Goal: Task Accomplishment & Management: Use online tool/utility

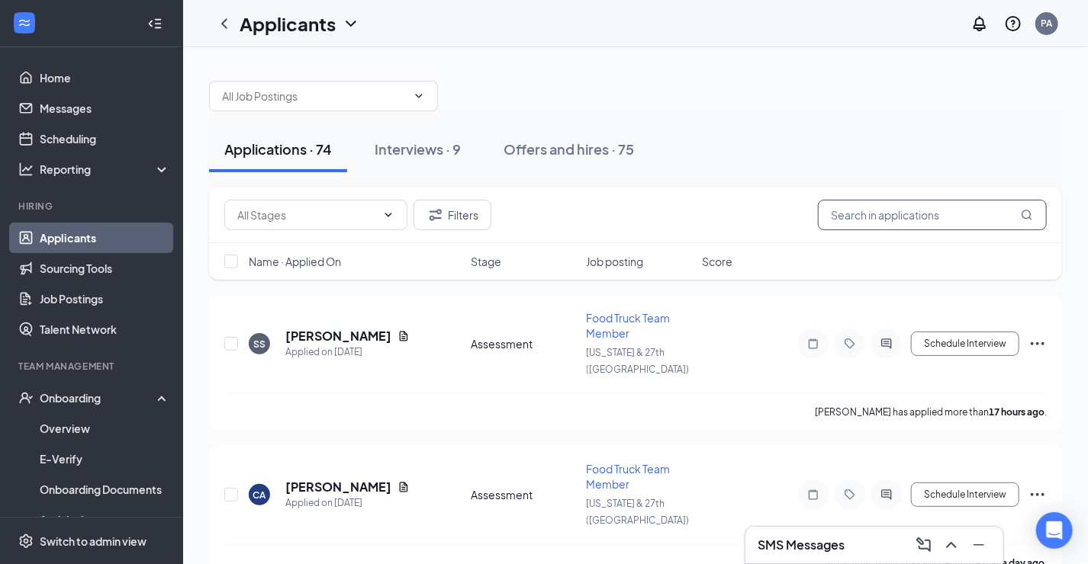
click at [867, 211] on input "text" at bounding box center [932, 215] width 229 height 31
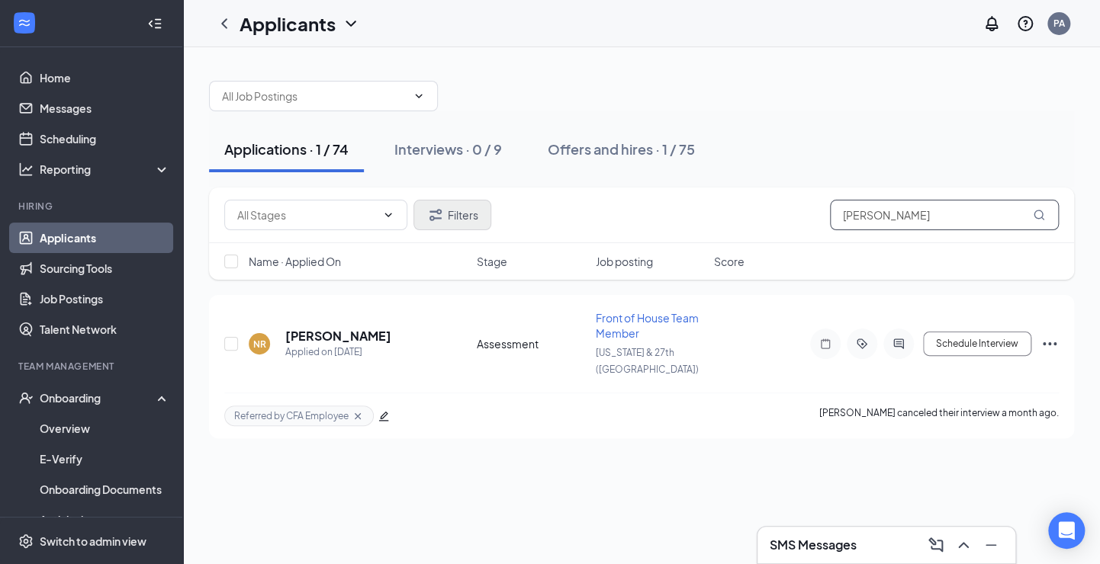
type input "[PERSON_NAME]"
click at [434, 210] on icon "Filter" at bounding box center [435, 215] width 18 height 18
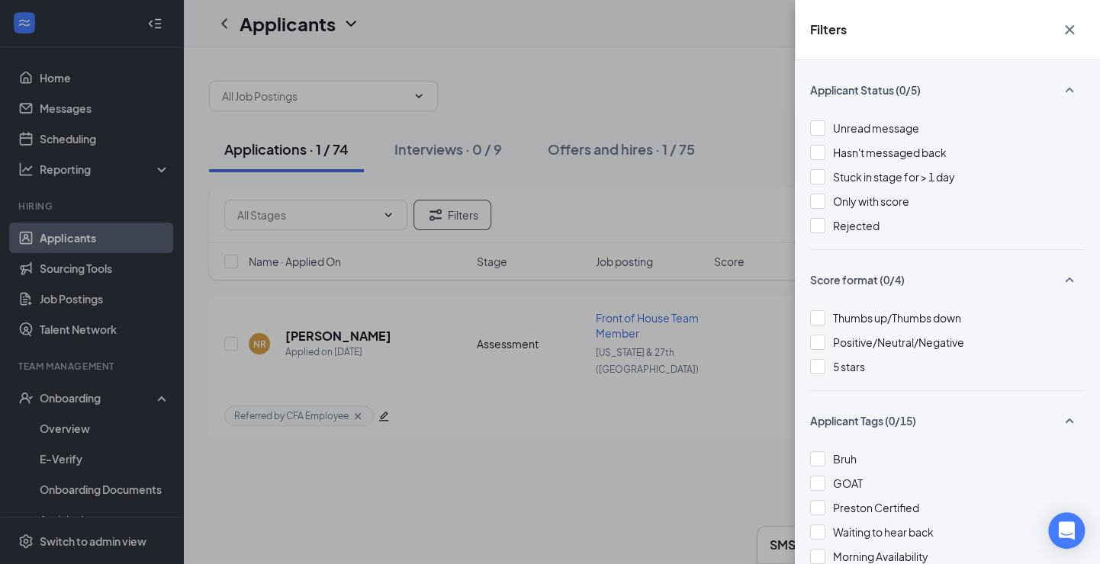
click at [538, 198] on div "Filters Applicant Status (0/5) Unread message Hasn't messaged back Stuck in sta…" at bounding box center [550, 282] width 1100 height 564
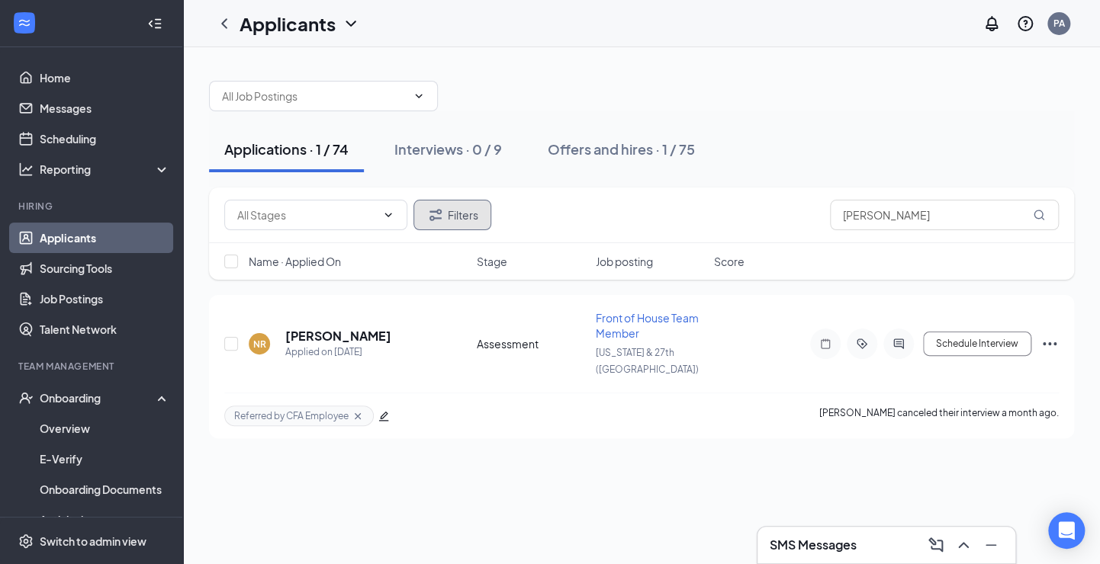
click at [472, 207] on button "Filters" at bounding box center [452, 215] width 78 height 31
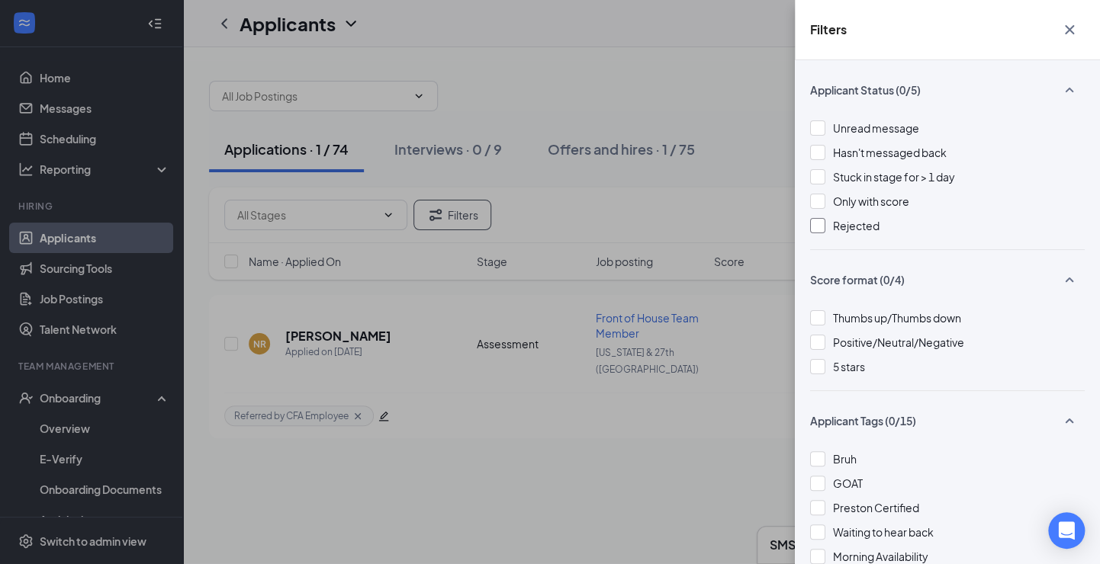
click at [833, 230] on span "Rejected" at bounding box center [856, 226] width 47 height 14
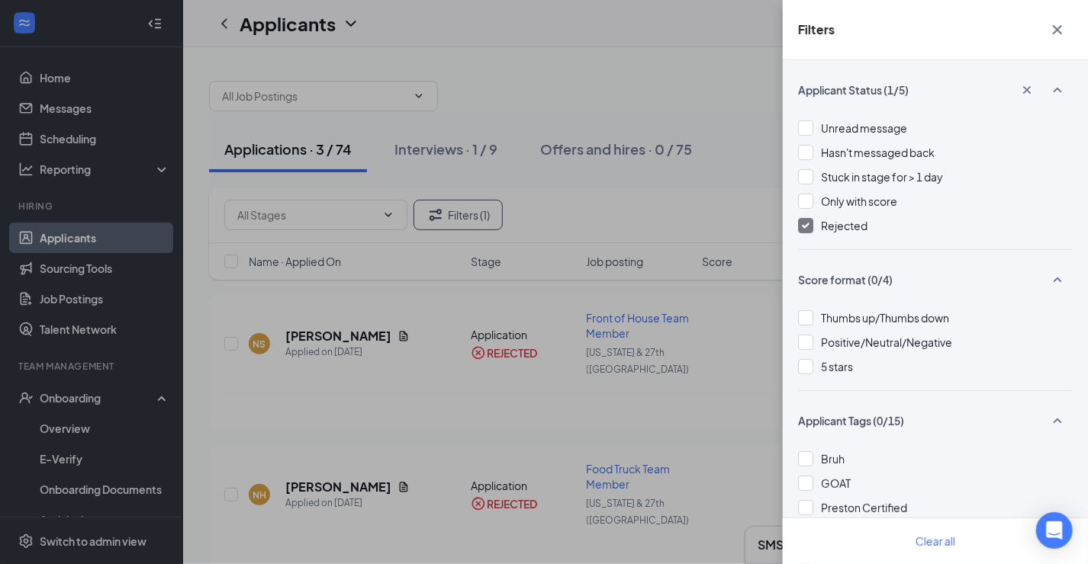
click at [566, 211] on div "Filters Applicant Status (1/5) Unread message Hasn't messaged back Stuck in sta…" at bounding box center [544, 282] width 1088 height 564
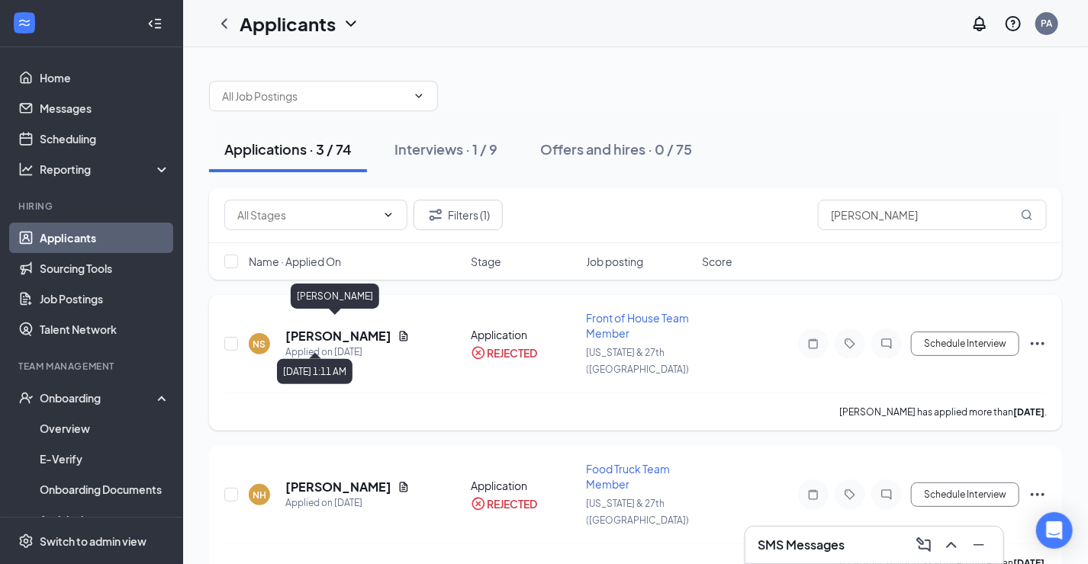
click at [312, 331] on h5 "[PERSON_NAME]" at bounding box center [338, 336] width 106 height 17
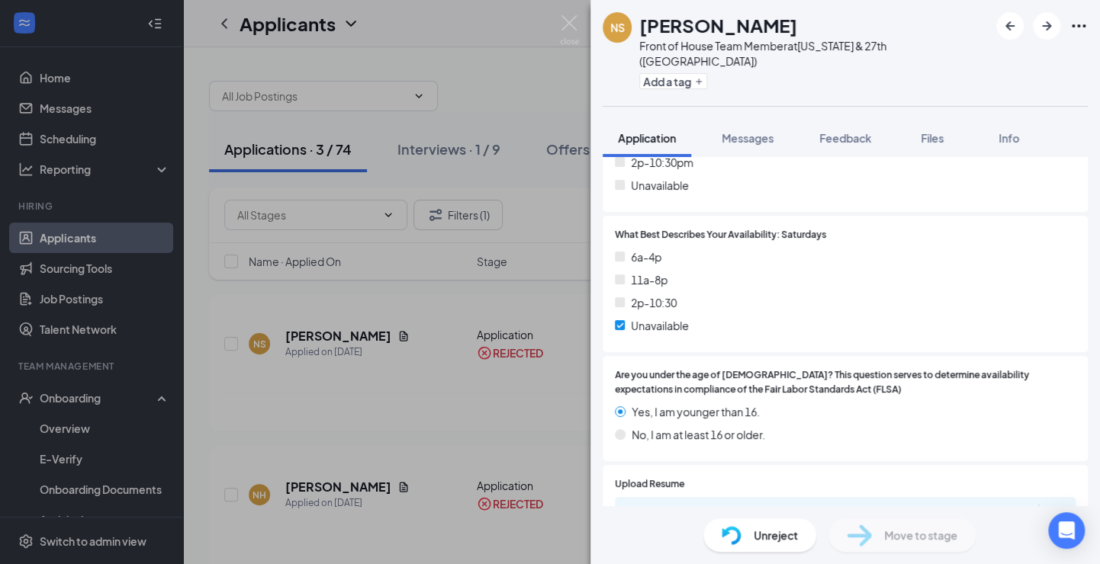
scroll to position [1371, 0]
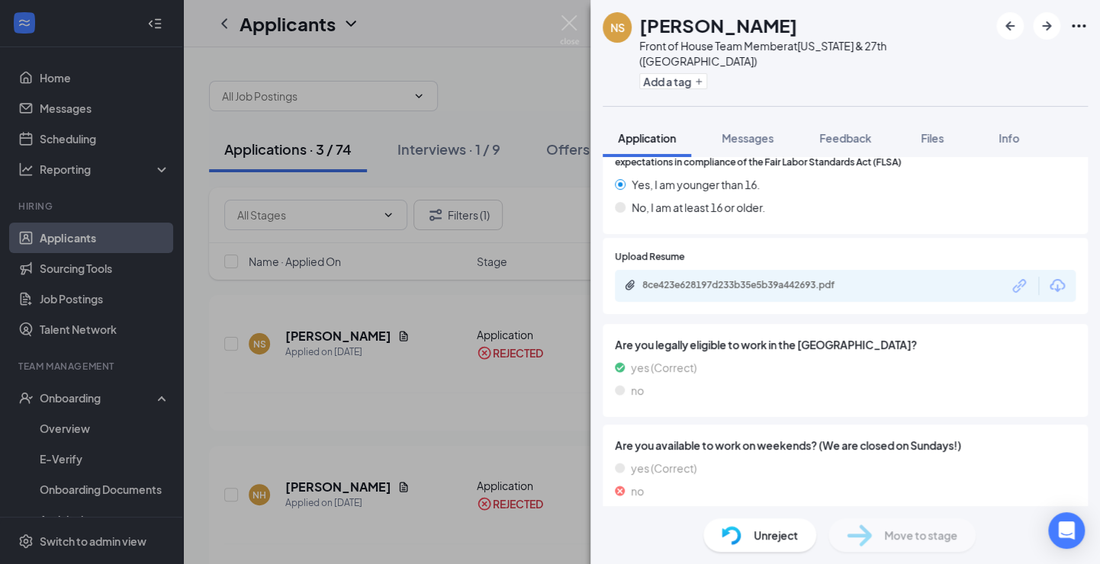
click at [502, 323] on div "NS [PERSON_NAME] Front of House Team Member at [US_STATE] & 27th ([GEOGRAPHIC_D…" at bounding box center [550, 282] width 1100 height 564
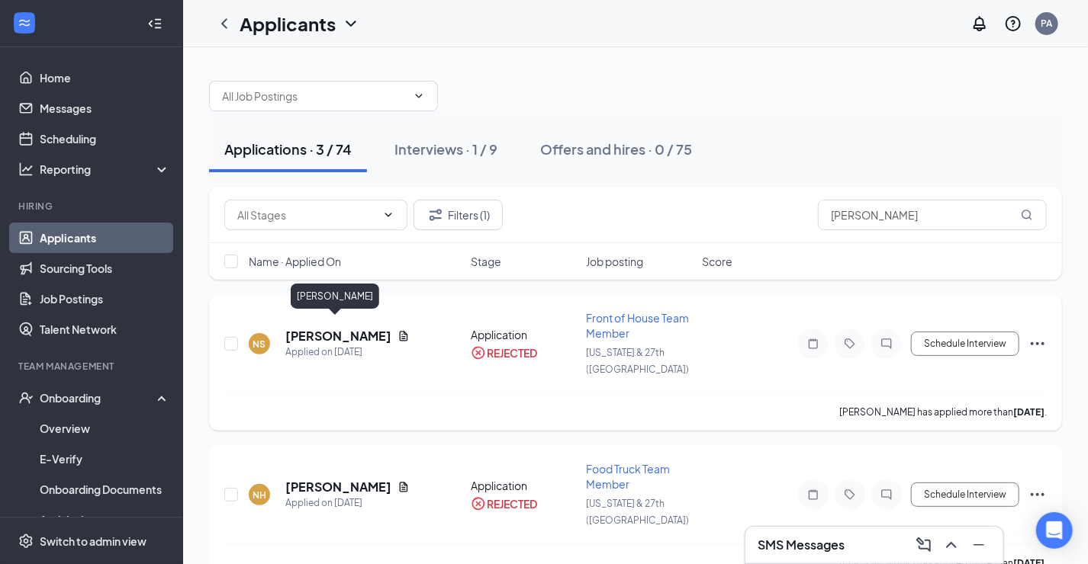
click at [358, 328] on h5 "[PERSON_NAME]" at bounding box center [338, 336] width 106 height 17
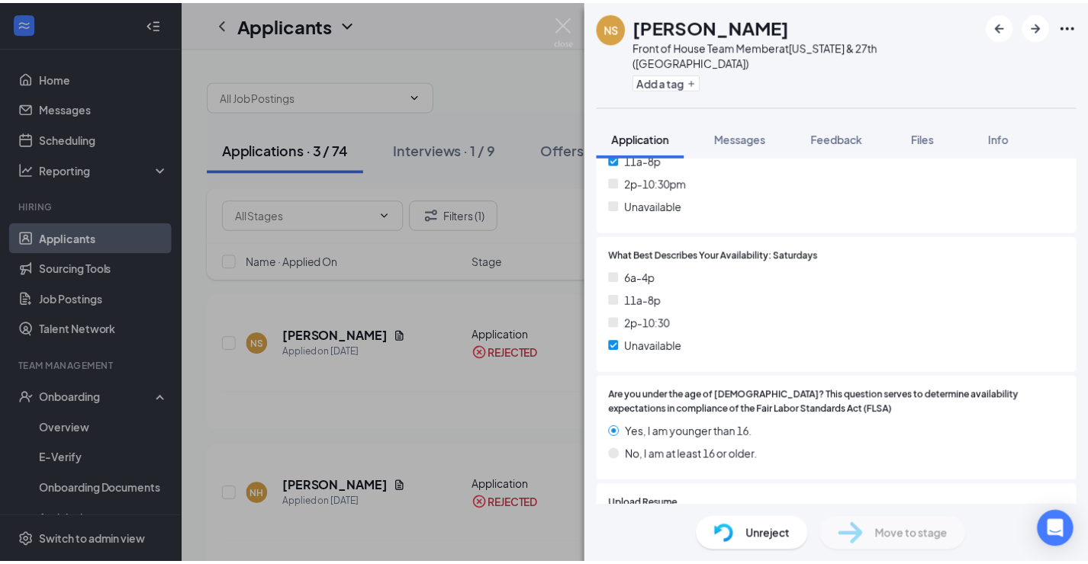
scroll to position [1135, 0]
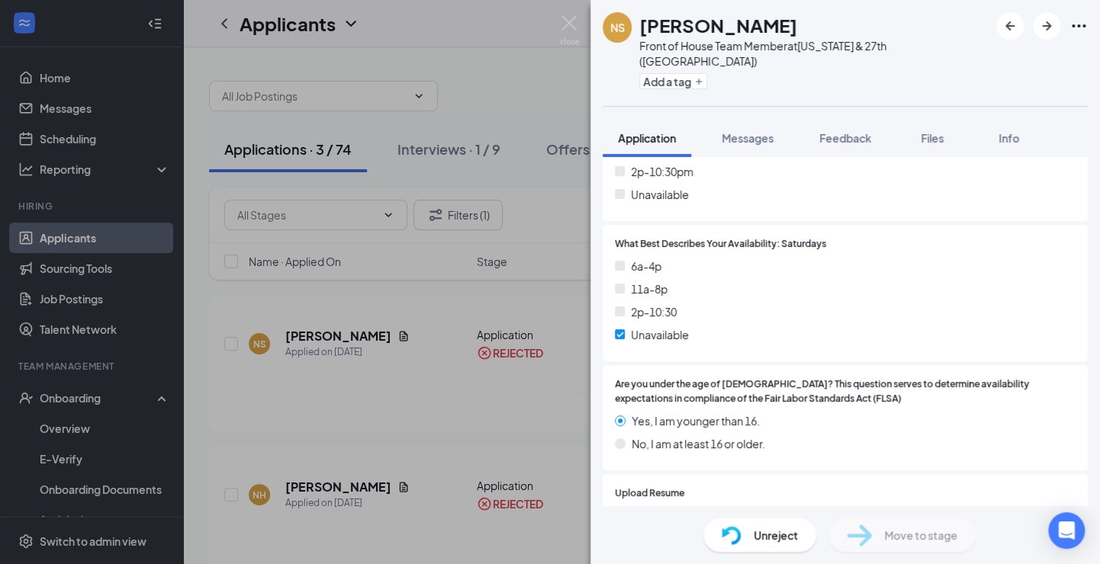
click at [381, 339] on div "NS [PERSON_NAME] Front of House Team Member at [US_STATE] & 27th ([GEOGRAPHIC_D…" at bounding box center [550, 282] width 1100 height 564
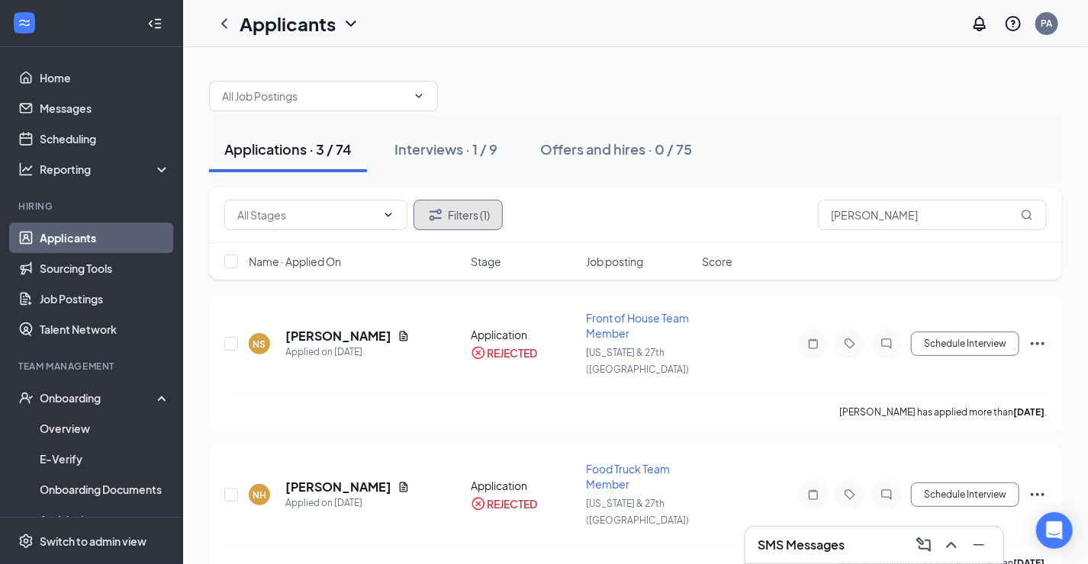
click at [446, 207] on button "Filters (1)" at bounding box center [457, 215] width 89 height 31
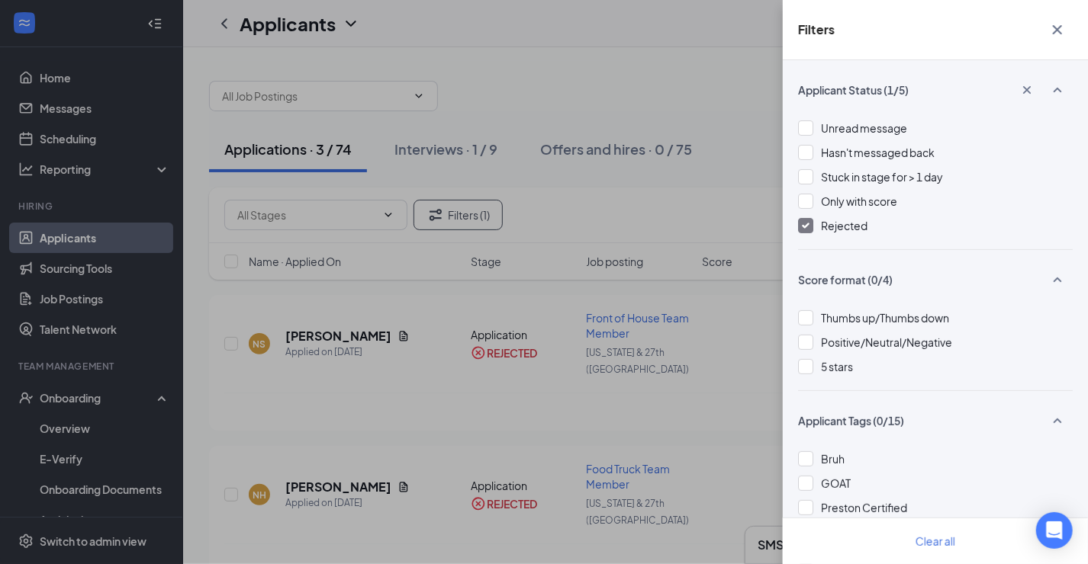
click at [442, 153] on div "Filters Applicant Status (1/5) Unread message Hasn't messaged back Stuck in sta…" at bounding box center [544, 282] width 1088 height 564
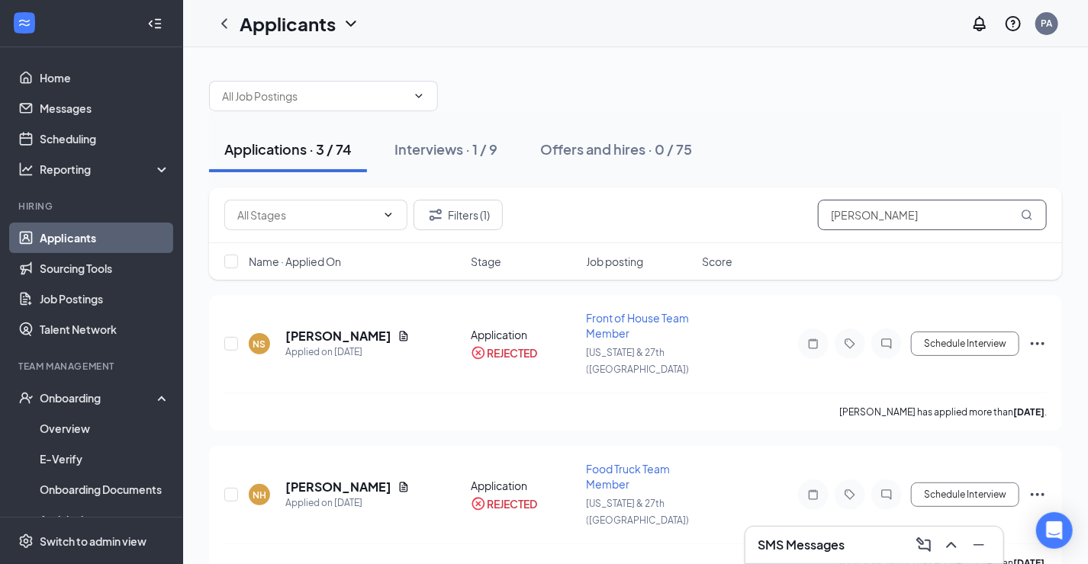
drag, startPoint x: 916, startPoint y: 204, endPoint x: 696, endPoint y: 208, distance: 219.7
click at [696, 208] on div "Filters (1) [PERSON_NAME]" at bounding box center [635, 215] width 822 height 31
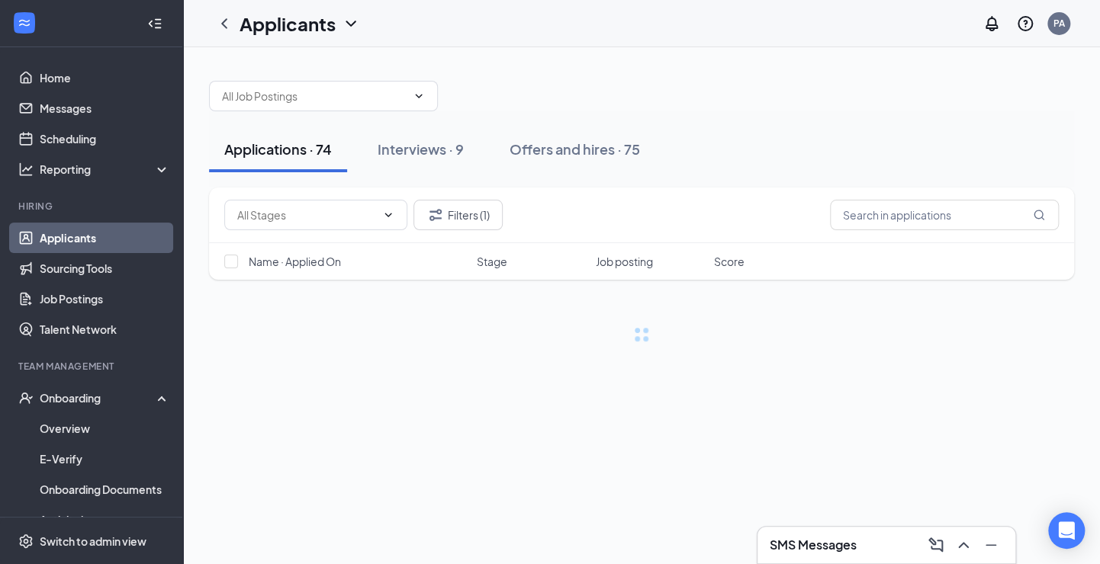
click at [637, 220] on div "Filters (1)" at bounding box center [641, 215] width 834 height 31
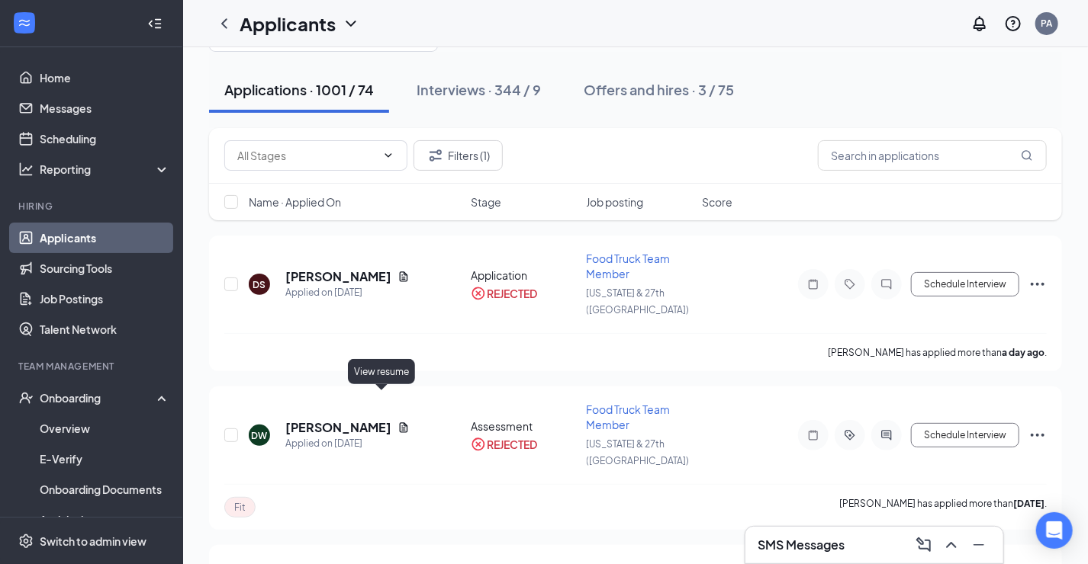
scroll to position [153, 0]
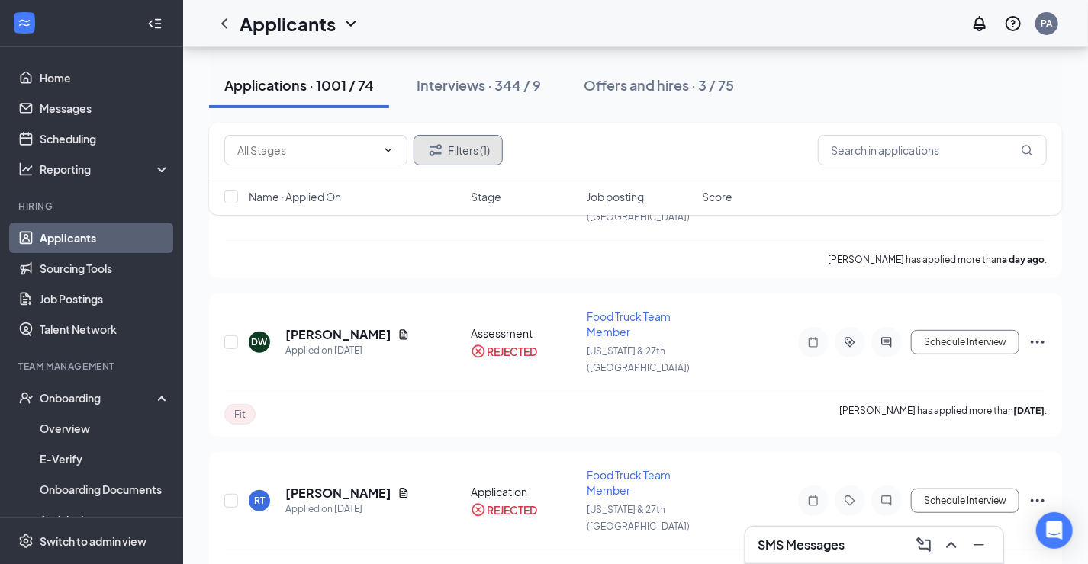
click at [448, 139] on button "Filters (1)" at bounding box center [457, 150] width 89 height 31
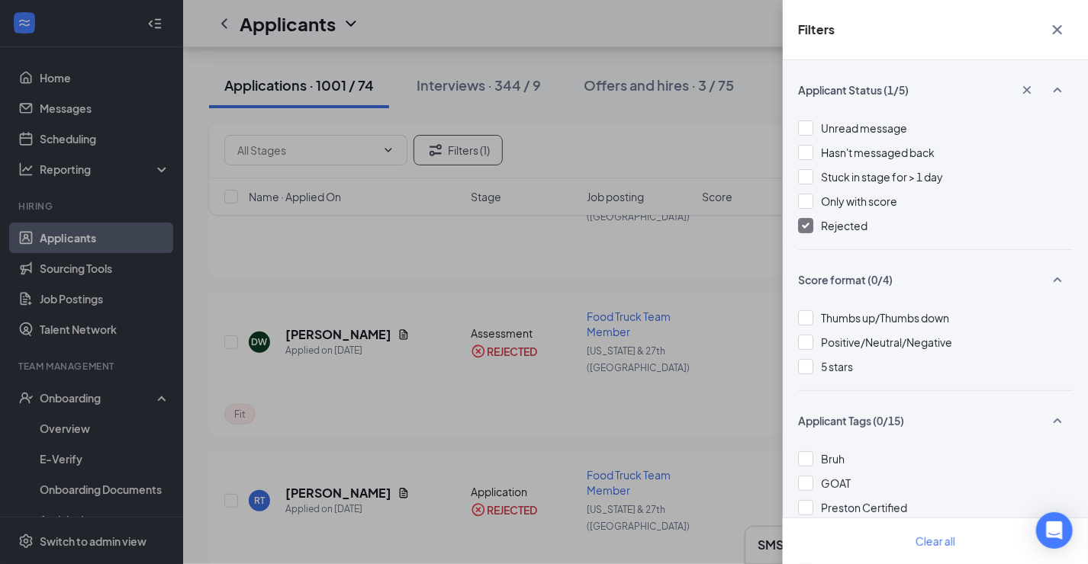
click at [843, 223] on span "Rejected" at bounding box center [844, 226] width 47 height 14
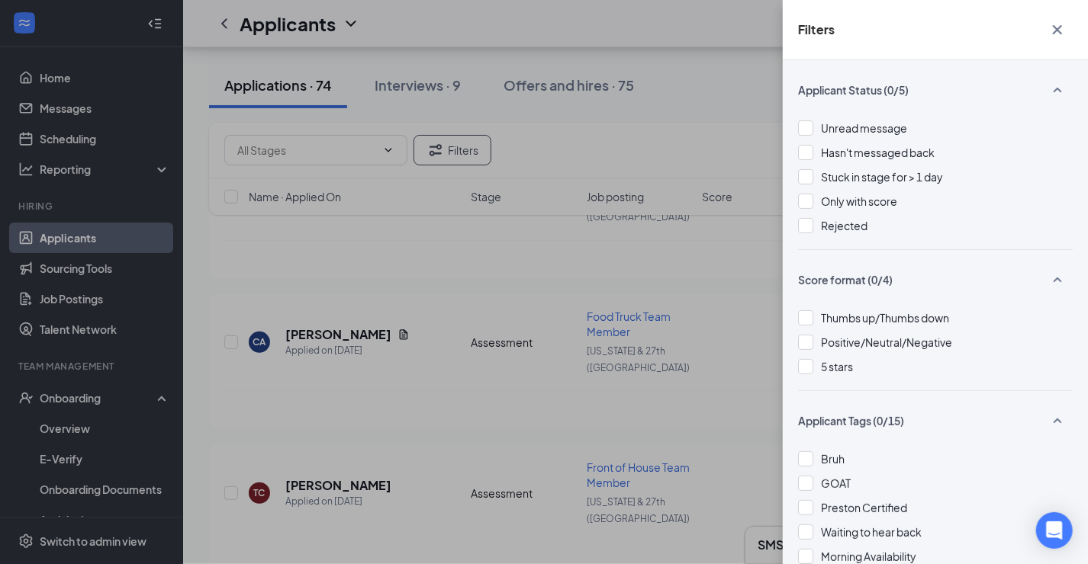
click at [562, 281] on div "Filters Applicant Status (0/5) Unread message Hasn't messaged back Stuck in sta…" at bounding box center [544, 282] width 1088 height 564
click at [700, 213] on div "Filters Applicant Status (0/5) Unread message Hasn't messaged back Stuck in sta…" at bounding box center [544, 282] width 1088 height 564
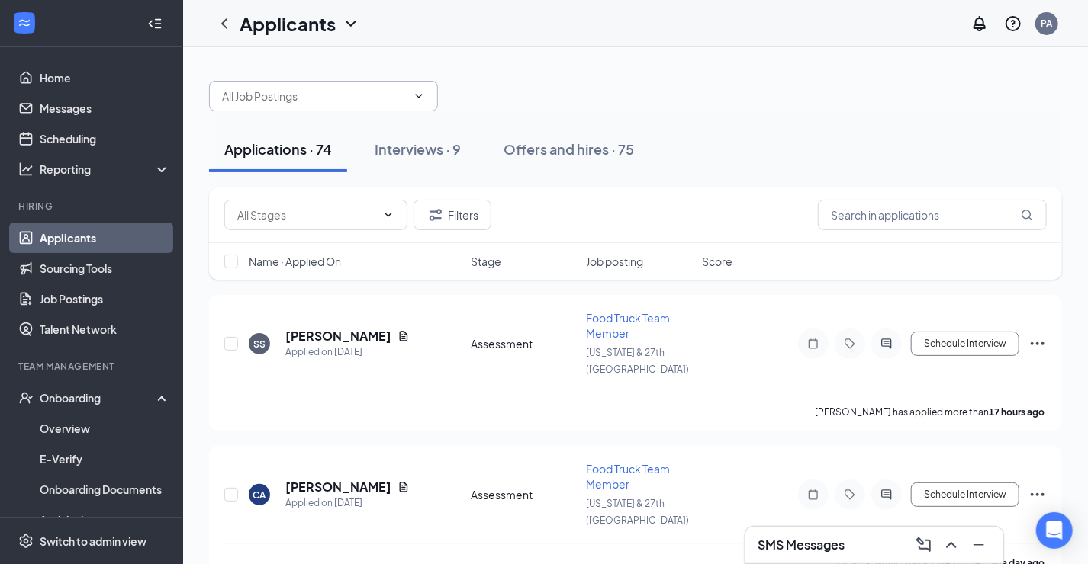
click at [371, 88] on input "text" at bounding box center [314, 96] width 185 height 17
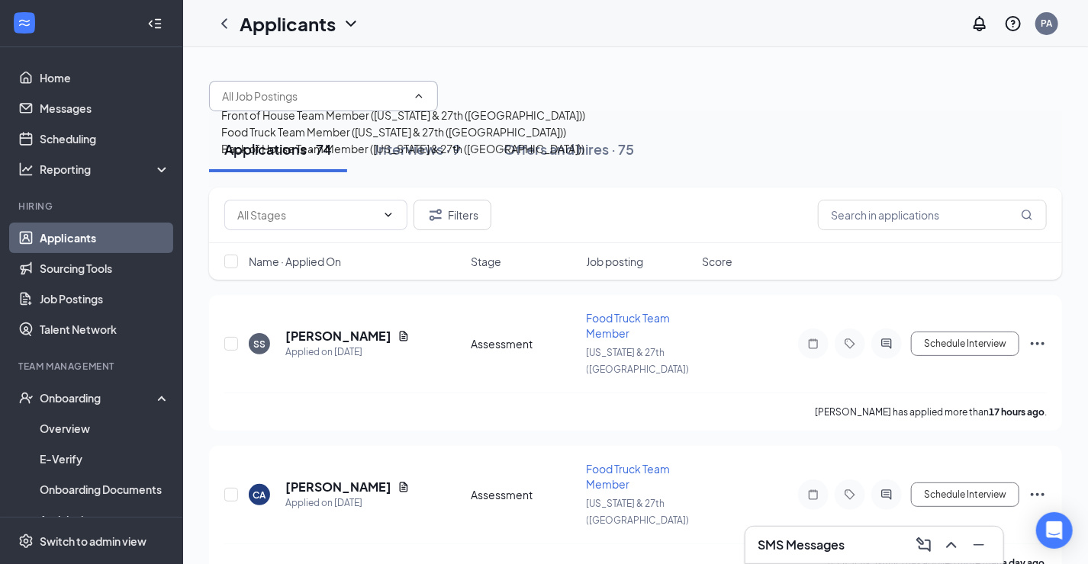
click at [339, 124] on div "Front of House Team Member ([US_STATE] & 27th ([GEOGRAPHIC_DATA]))" at bounding box center [403, 115] width 364 height 17
type input "Front of House Team Member ([US_STATE] & 27th ([GEOGRAPHIC_DATA]))"
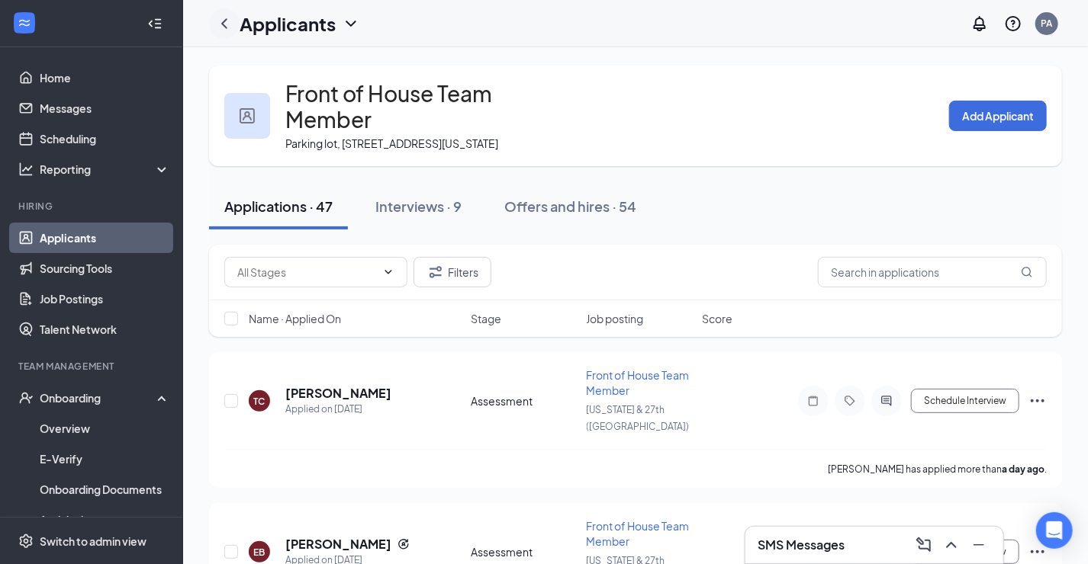
click at [229, 12] on div at bounding box center [224, 23] width 31 height 31
click at [223, 17] on icon "ChevronLeft" at bounding box center [224, 23] width 18 height 18
